Goal: Communication & Community: Answer question/provide support

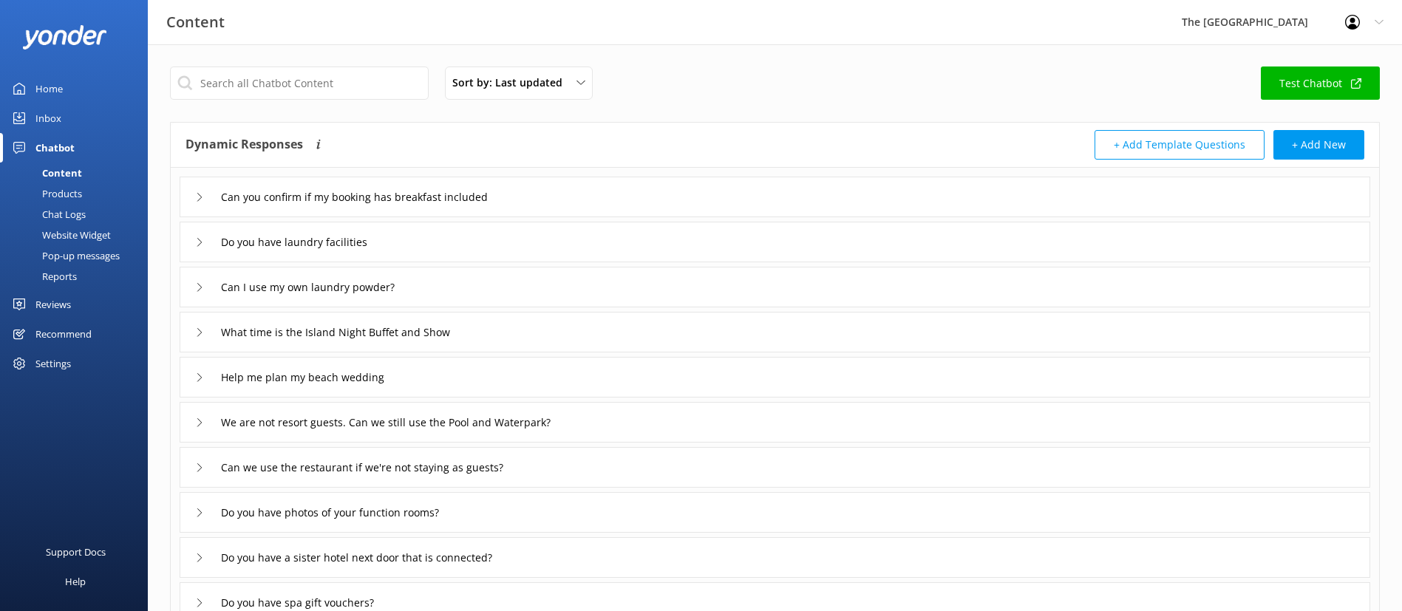
click at [37, 106] on div "Inbox" at bounding box center [48, 118] width 26 height 30
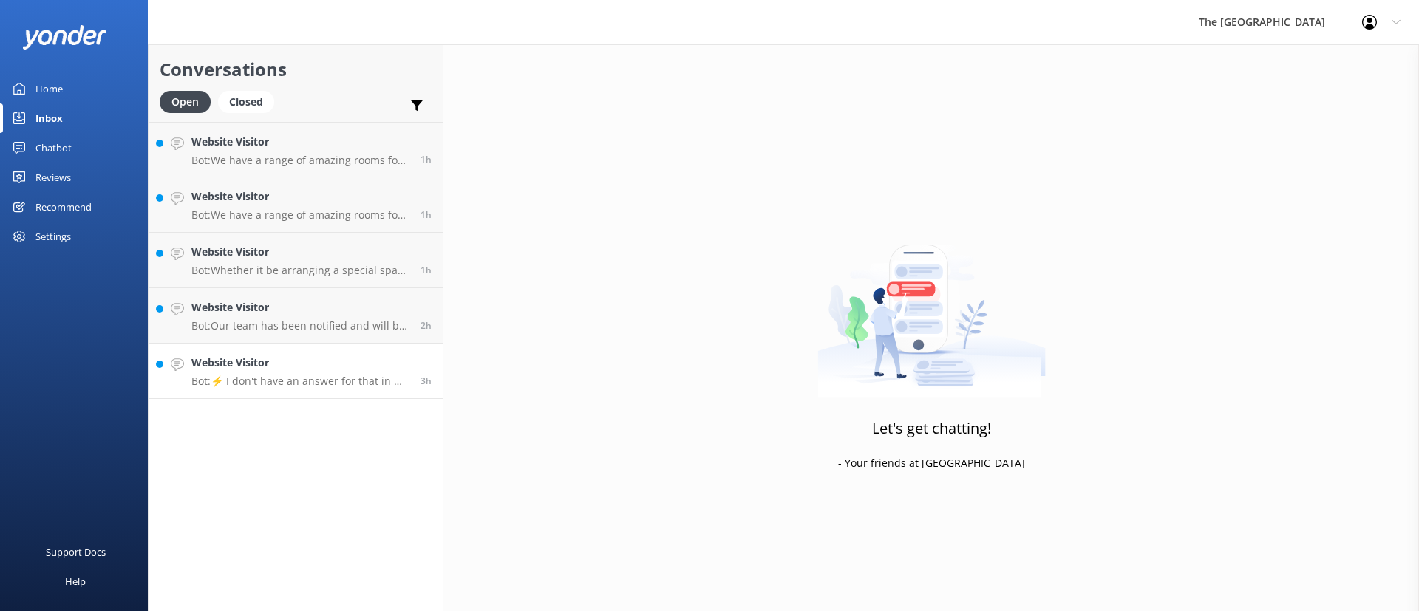
click at [307, 370] on h4 "Website Visitor" at bounding box center [300, 363] width 218 height 16
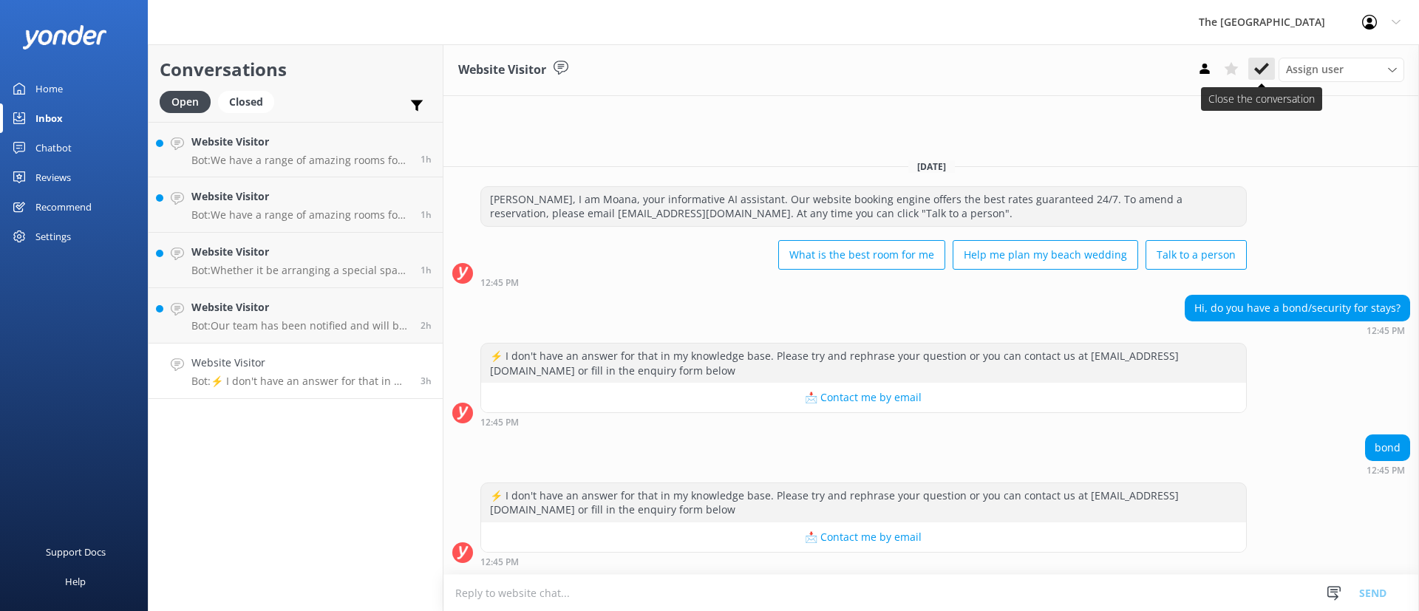
click at [1262, 63] on icon at bounding box center [1261, 68] width 15 height 15
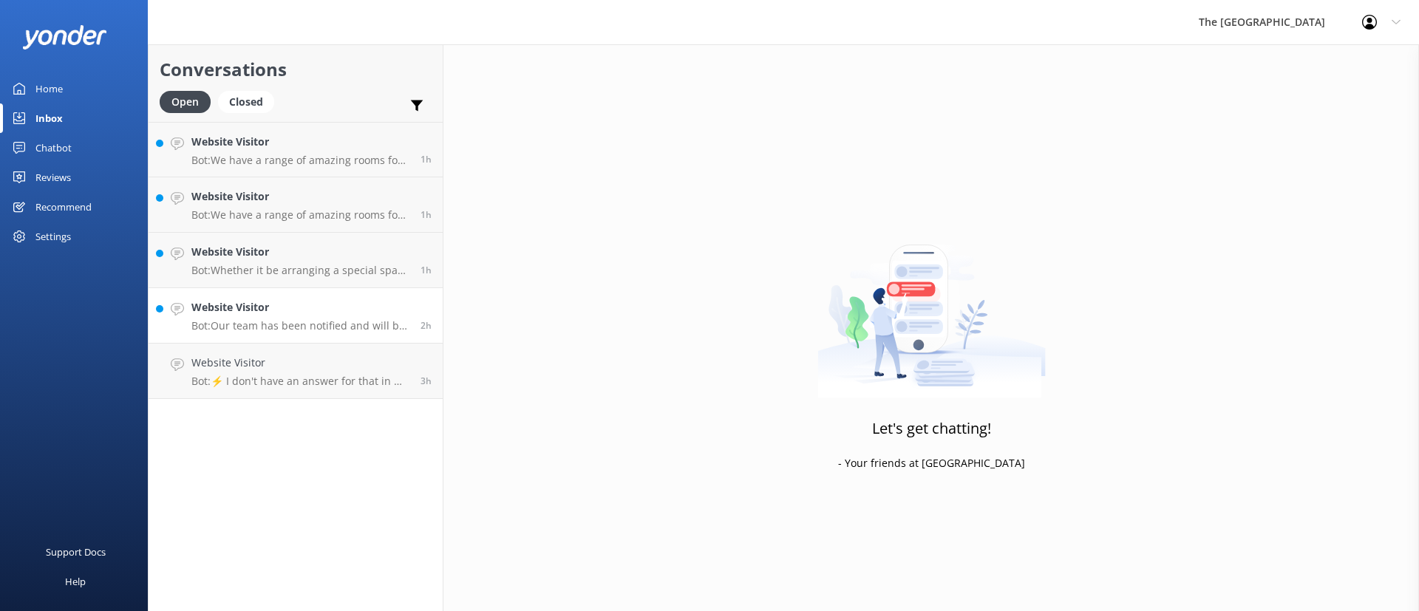
click at [297, 298] on link "Website Visitor Bot: Our team has been notified and will be with you as soon as…" at bounding box center [296, 315] width 294 height 55
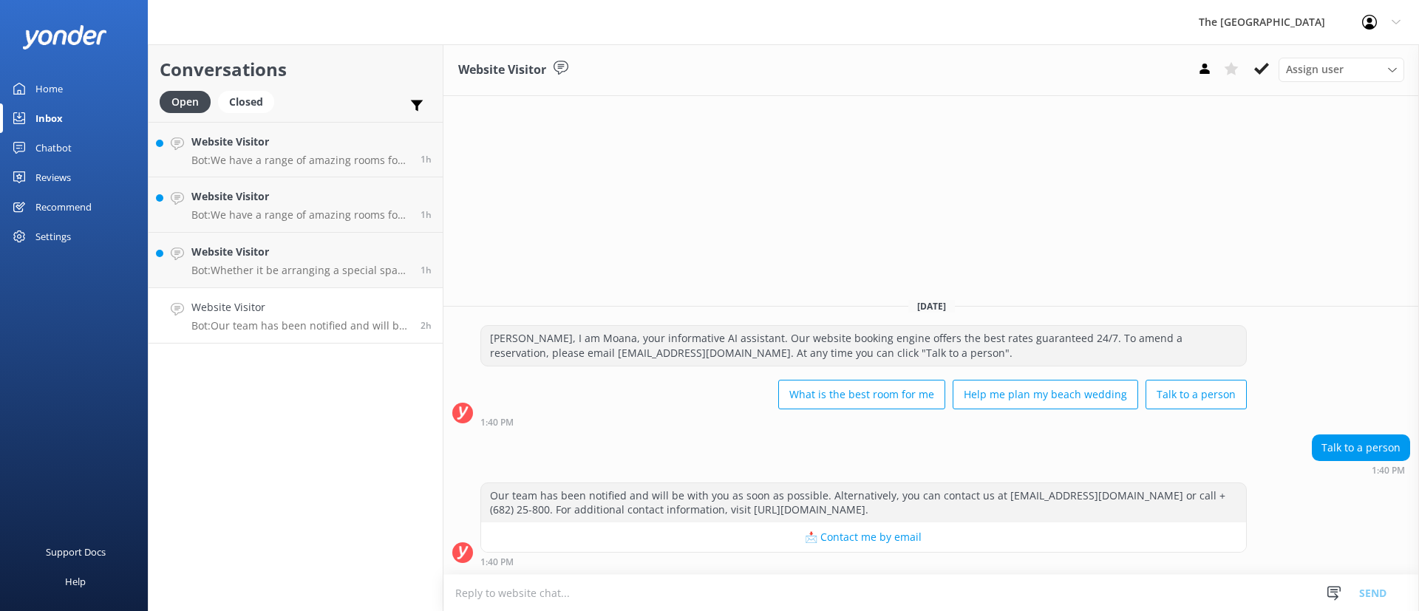
drag, startPoint x: 1262, startPoint y: 68, endPoint x: 865, endPoint y: 228, distance: 427.3
click at [1262, 68] on icon at bounding box center [1261, 68] width 15 height 15
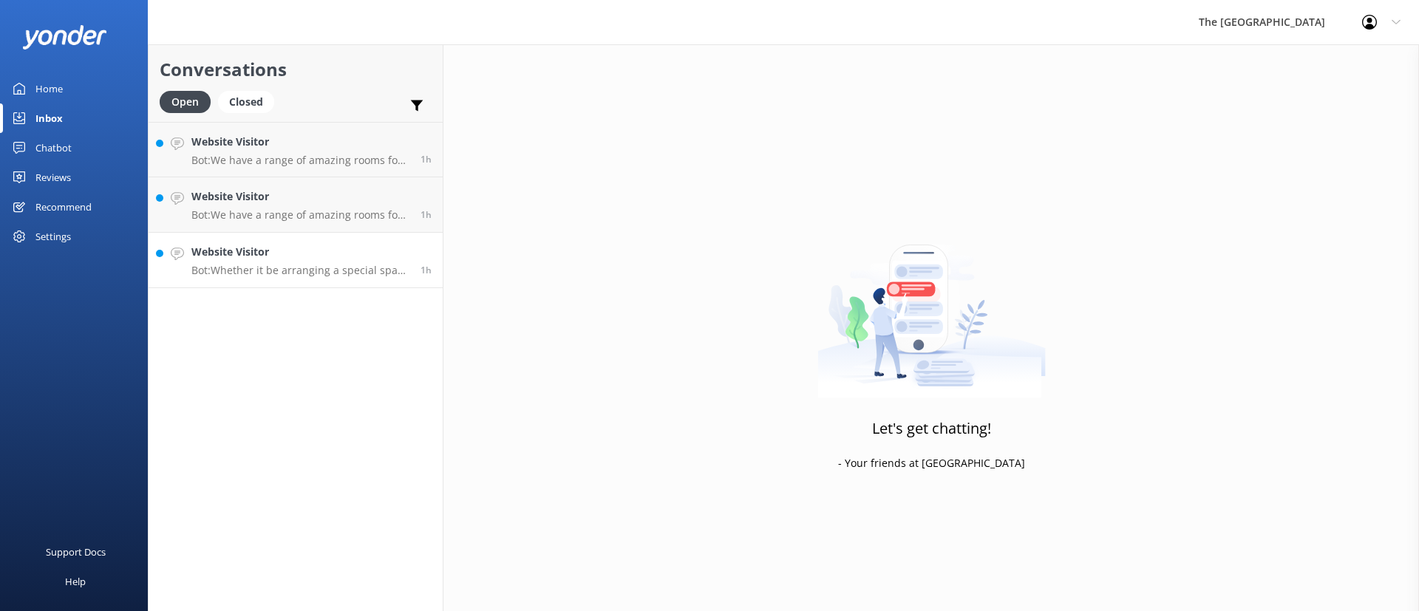
click at [310, 268] on p "Bot: Whether it be arranging a special spa treatment, celebration cake, or cham…" at bounding box center [300, 270] width 218 height 13
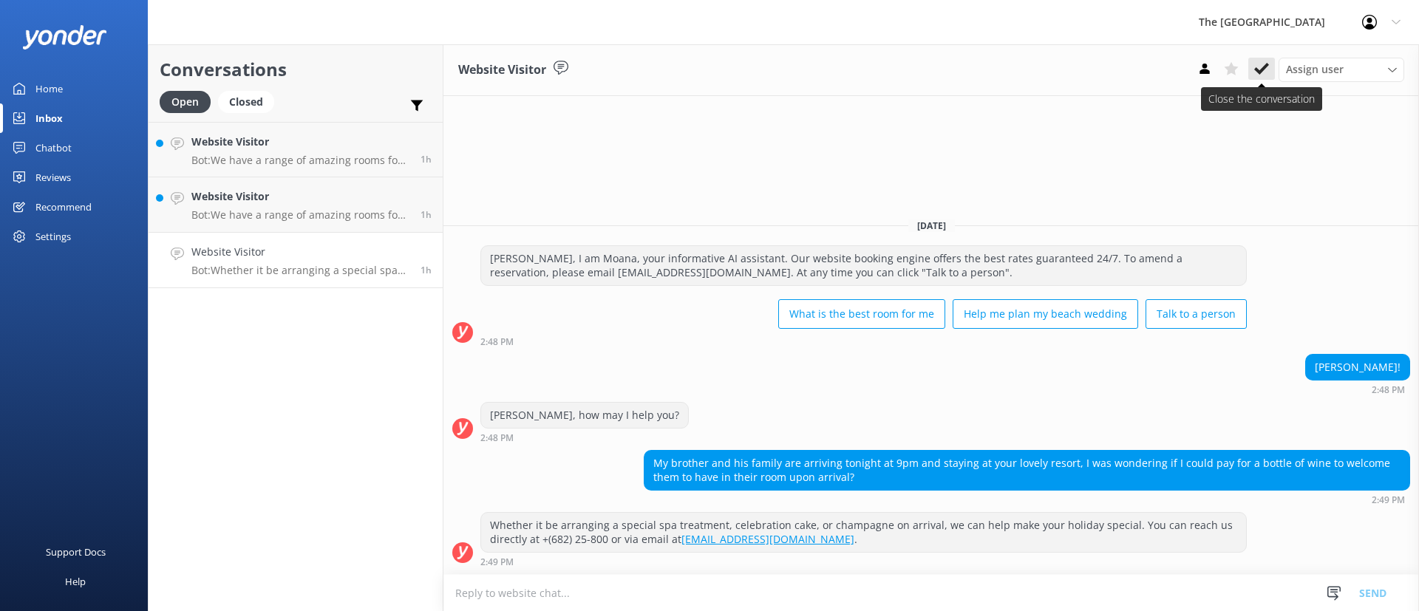
click at [1264, 70] on icon at bounding box center [1261, 68] width 15 height 15
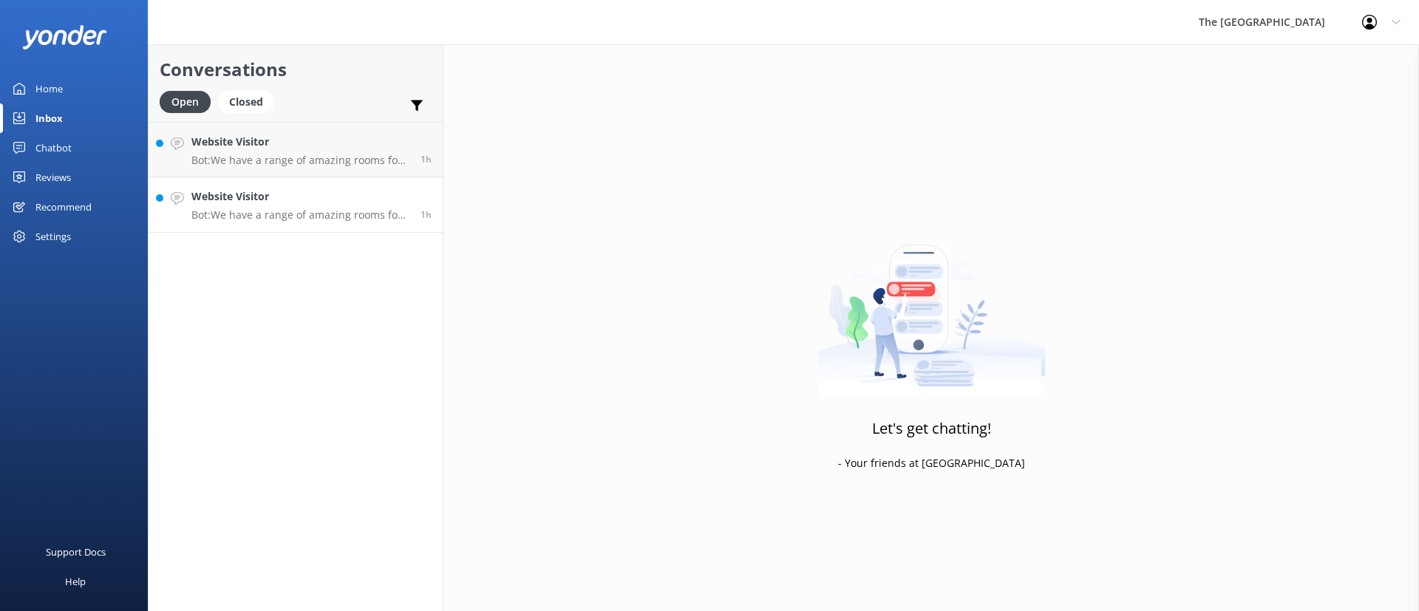
click at [299, 217] on p "Bot: We have a range of amazing rooms for you to choose from. The best way to h…" at bounding box center [300, 214] width 218 height 13
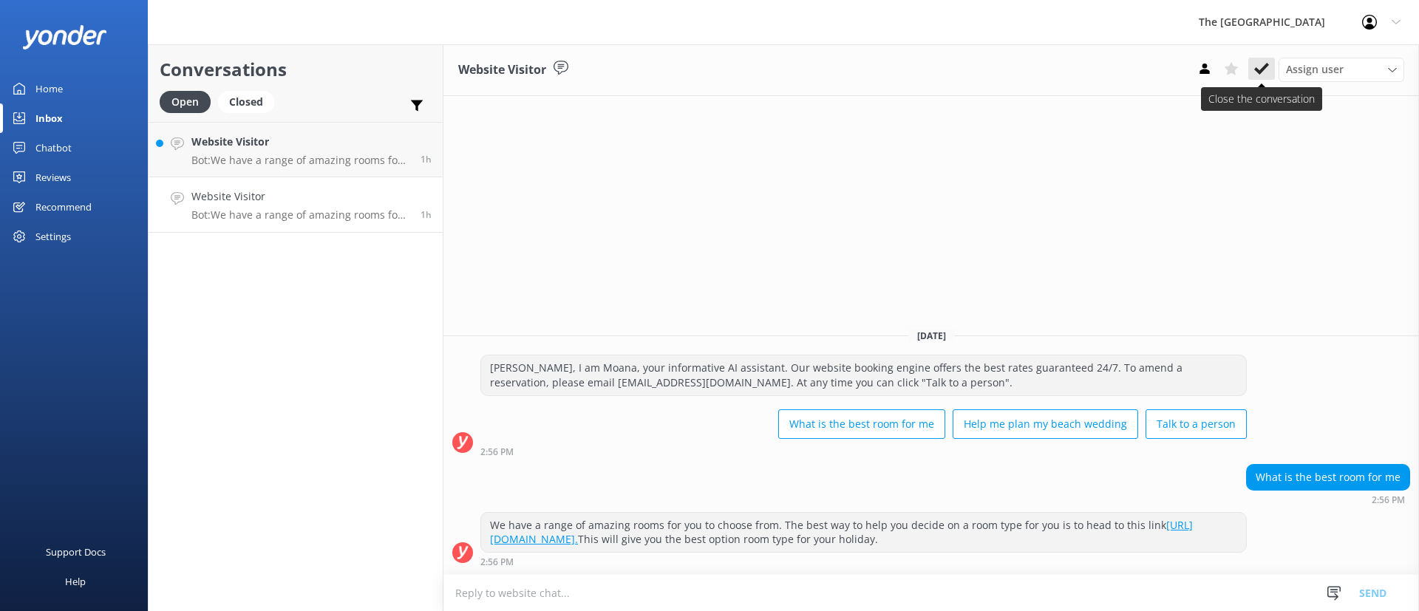
click at [1264, 66] on icon at bounding box center [1261, 68] width 15 height 15
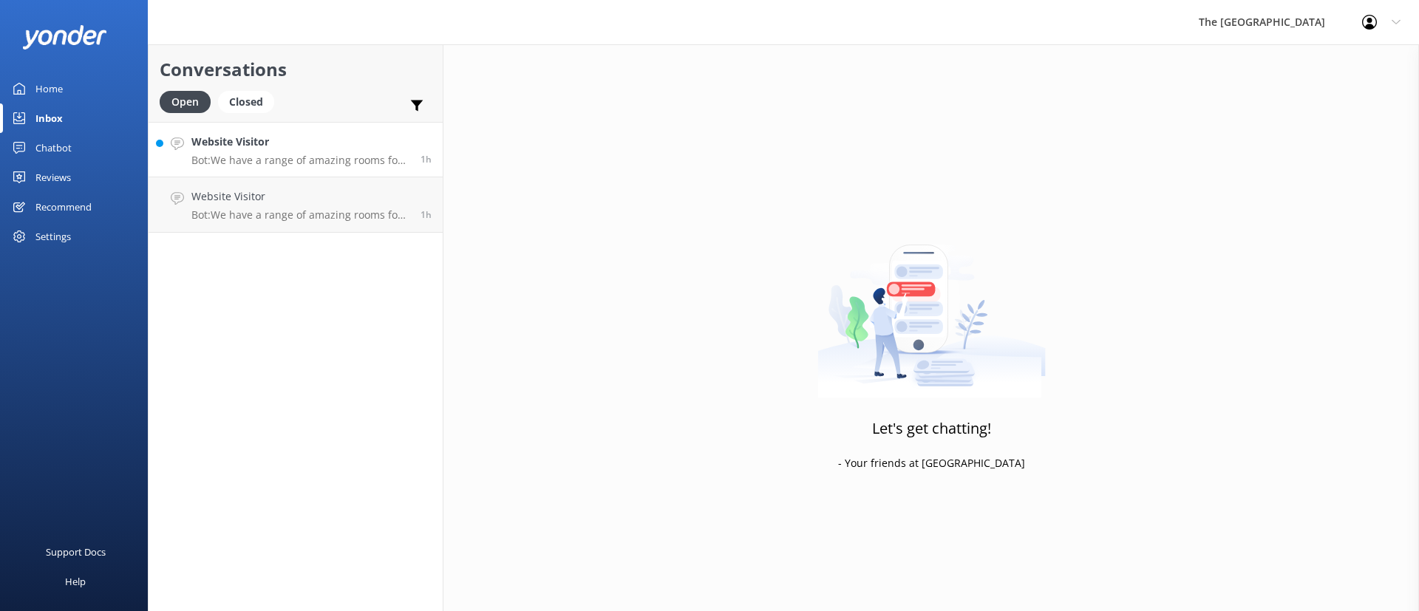
click at [298, 139] on h4 "Website Visitor" at bounding box center [300, 142] width 218 height 16
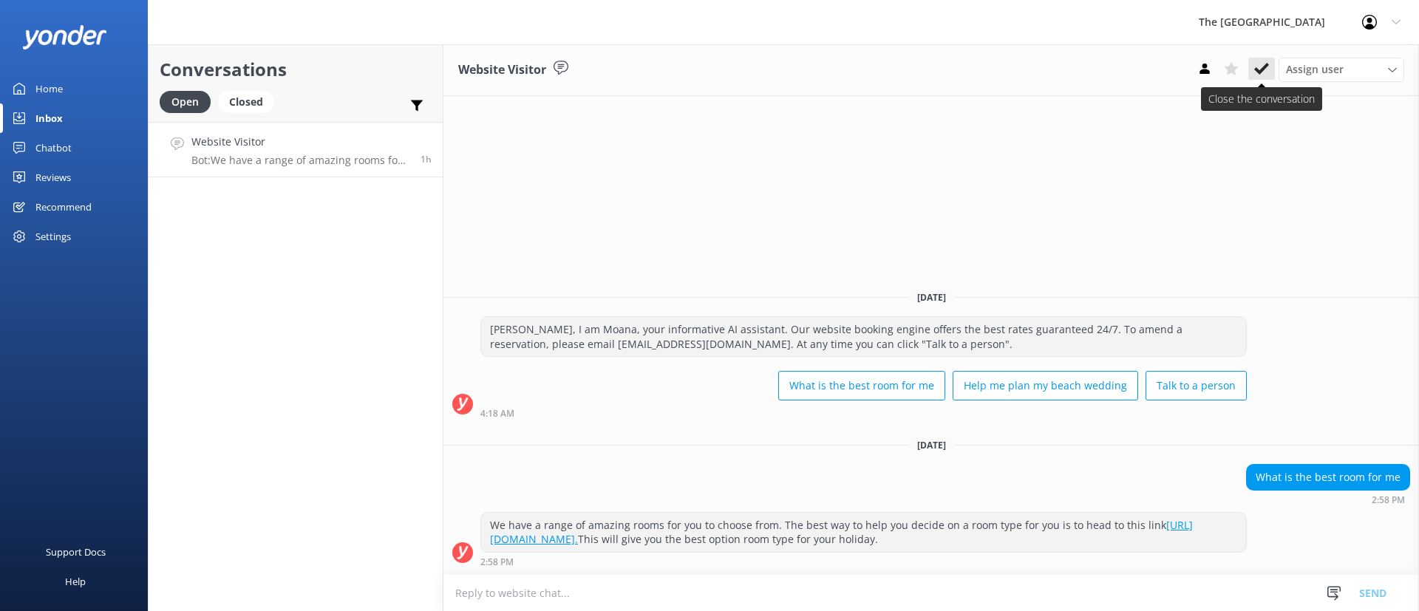
click at [1259, 72] on use at bounding box center [1261, 69] width 15 height 12
